Goal: Task Accomplishment & Management: Manage account settings

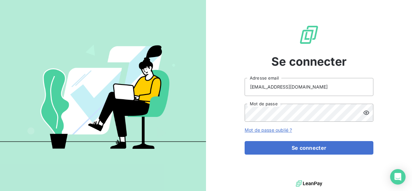
click at [286, 139] on form "[EMAIL_ADDRESS][DOMAIN_NAME] Adresse email Mot de passe Mot de passe oublié ? S…" at bounding box center [309, 116] width 129 height 77
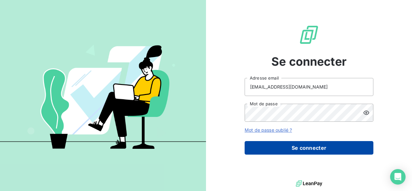
click at [282, 143] on button "Se connecter" at bounding box center [309, 148] width 129 height 14
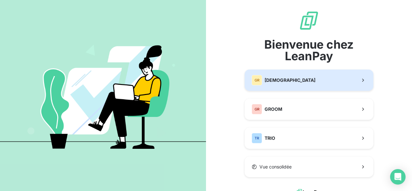
click at [274, 83] on div "GR GREENWISHES" at bounding box center [284, 80] width 64 height 10
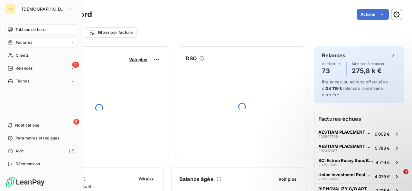
click at [28, 42] on span "Factures" at bounding box center [24, 43] width 16 height 6
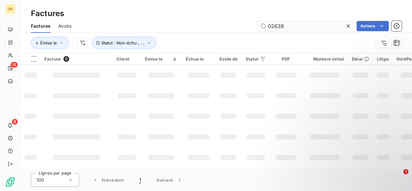
click at [283, 24] on input "02639" at bounding box center [306, 26] width 97 height 10
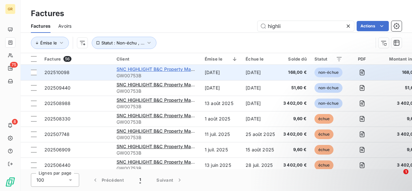
type input "highli"
click at [179, 71] on span "SNC HIGHLIGHT B&C Property Management" at bounding box center [165, 68] width 96 height 5
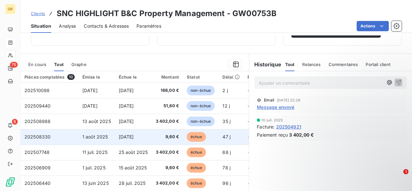
scroll to position [100, 0]
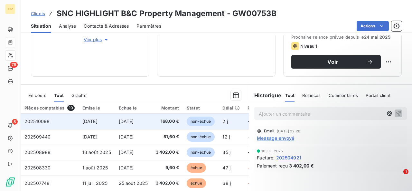
click at [123, 122] on span "[DATE]" at bounding box center [126, 120] width 15 height 5
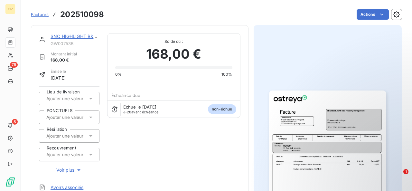
scroll to position [74, 0]
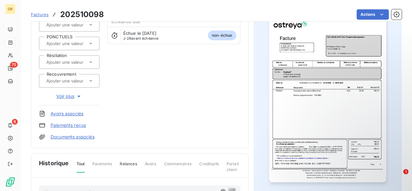
click at [303, 111] on img "button" at bounding box center [327, 99] width 117 height 165
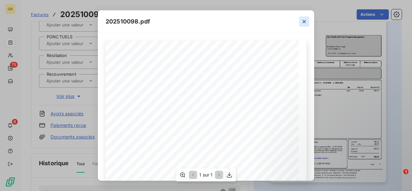
click at [304, 21] on icon "button" at bounding box center [304, 21] width 6 height 6
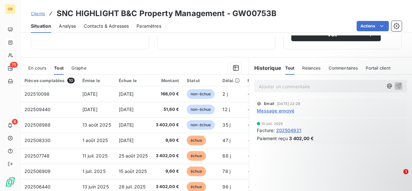
scroll to position [142, 0]
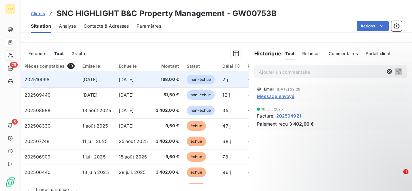
click at [184, 78] on td "non-échue" at bounding box center [201, 79] width 36 height 15
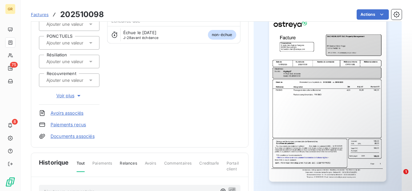
scroll to position [76, 0]
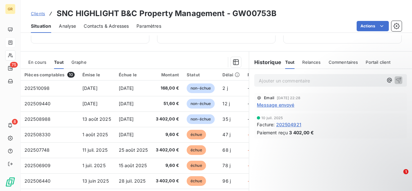
scroll to position [133, 0]
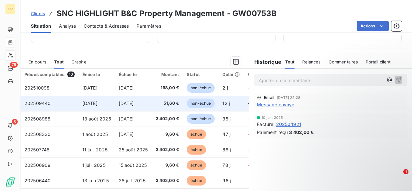
click at [189, 103] on span "non-échue" at bounding box center [201, 104] width 28 height 10
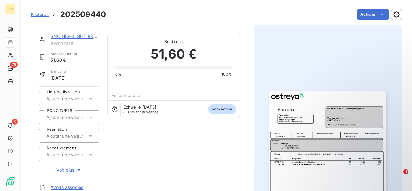
click at [299, 127] on img "button" at bounding box center [327, 172] width 117 height 165
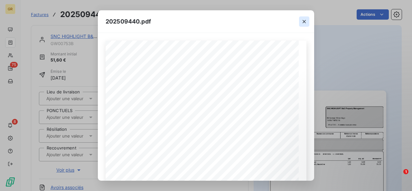
click at [305, 21] on icon "button" at bounding box center [304, 21] width 6 height 6
